Goal: Information Seeking & Learning: Learn about a topic

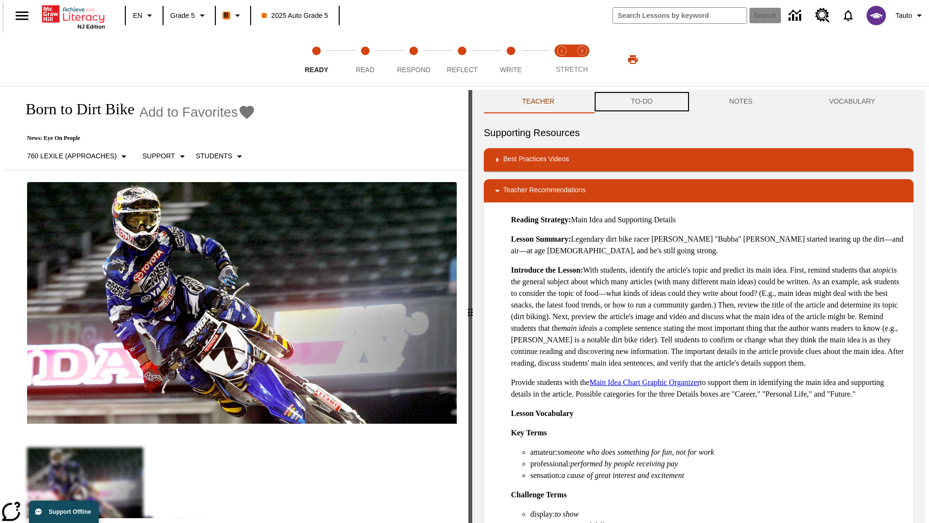
click at [641, 102] on button "TO-DO" at bounding box center [642, 101] width 98 height 23
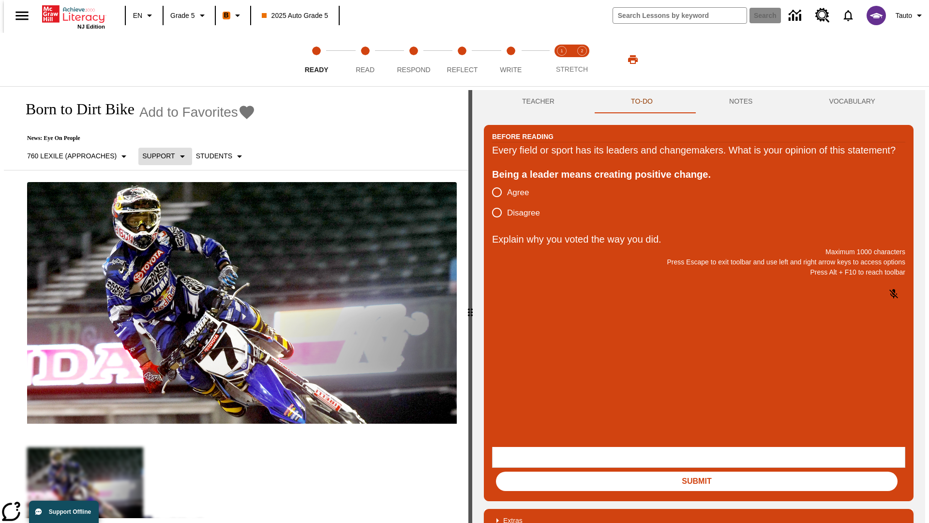
click at [160, 156] on p "Support" at bounding box center [158, 156] width 32 height 10
click at [171, 212] on p "Support" at bounding box center [170, 213] width 57 height 10
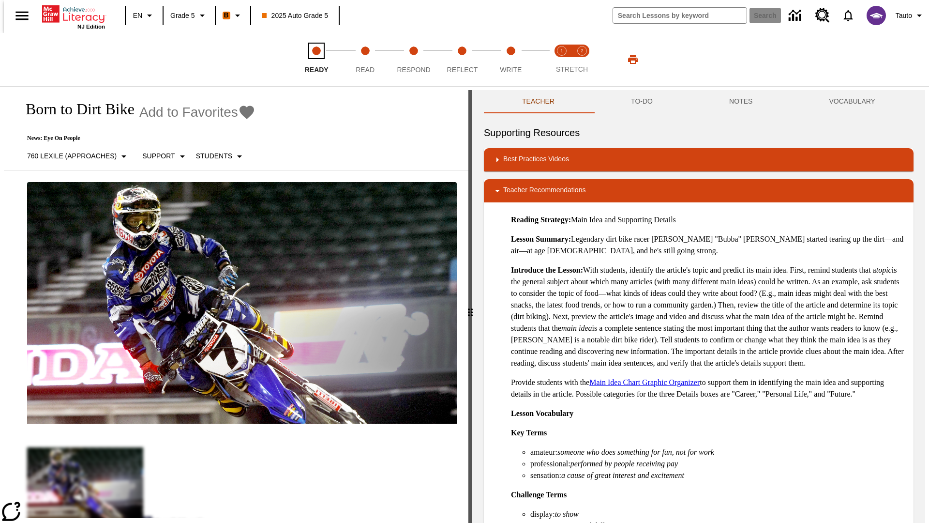
click at [316, 60] on span "Ready" at bounding box center [317, 65] width 24 height 17
click at [641, 102] on button "TO-DO" at bounding box center [642, 101] width 98 height 23
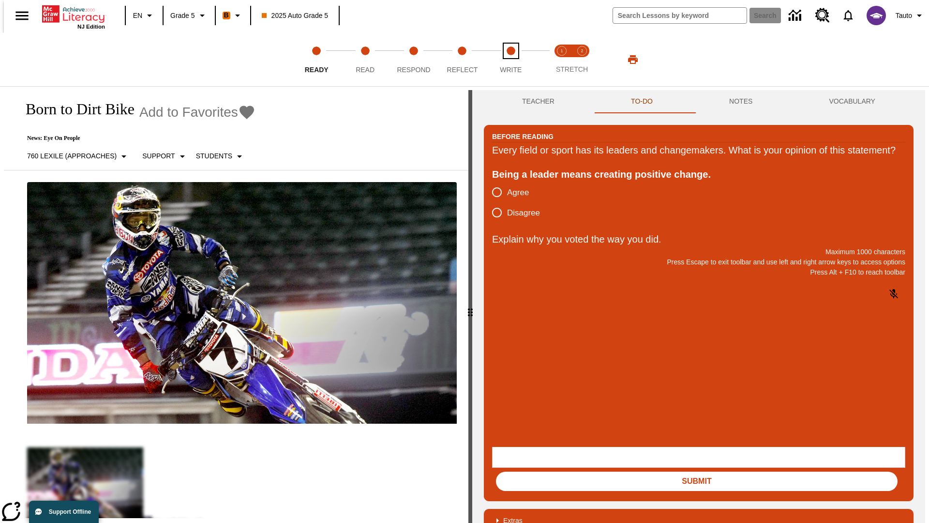
click at [511, 60] on span "Write" at bounding box center [511, 65] width 22 height 17
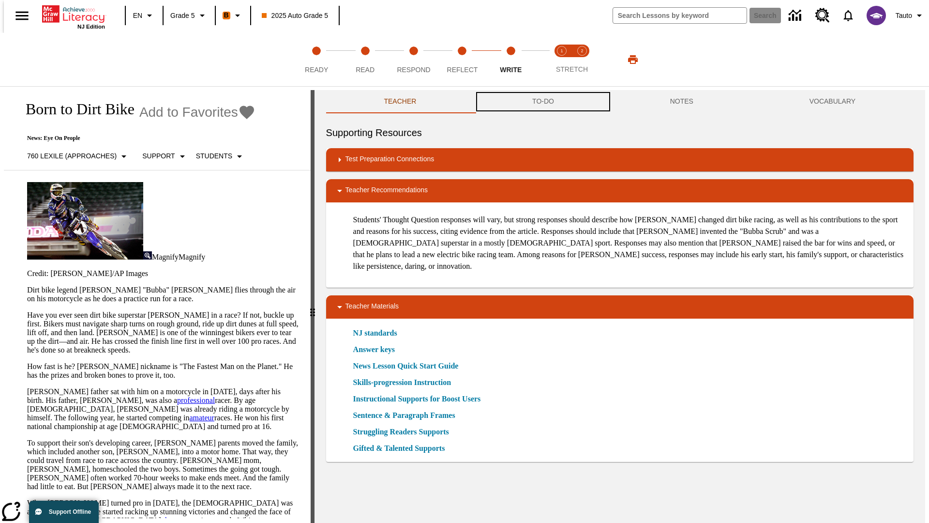
scroll to position [0, 0]
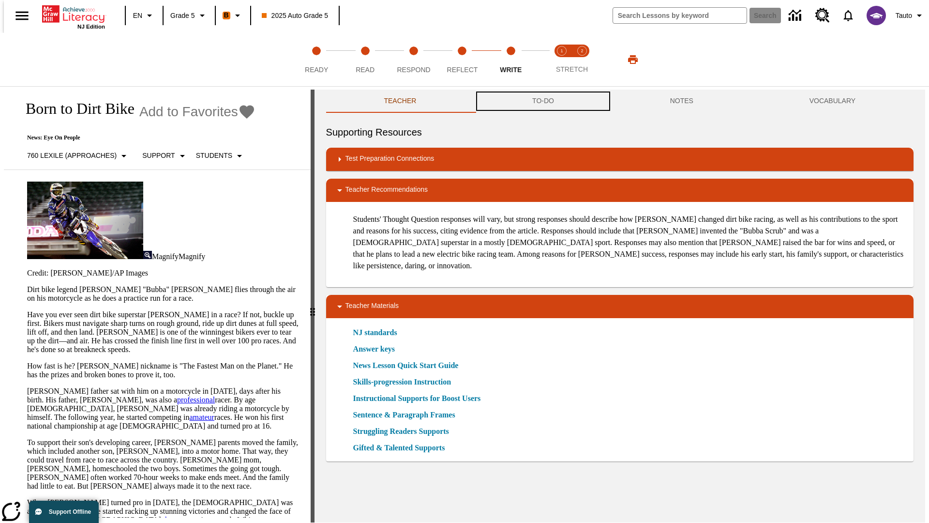
click at [542, 102] on button "TO-DO" at bounding box center [543, 101] width 138 height 23
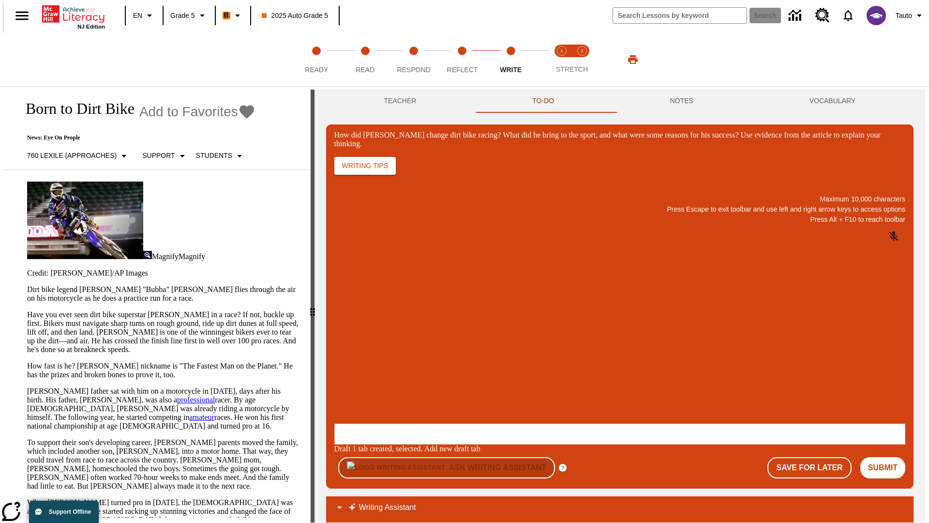
scroll to position [0, 0]
